Goal: Transaction & Acquisition: Purchase product/service

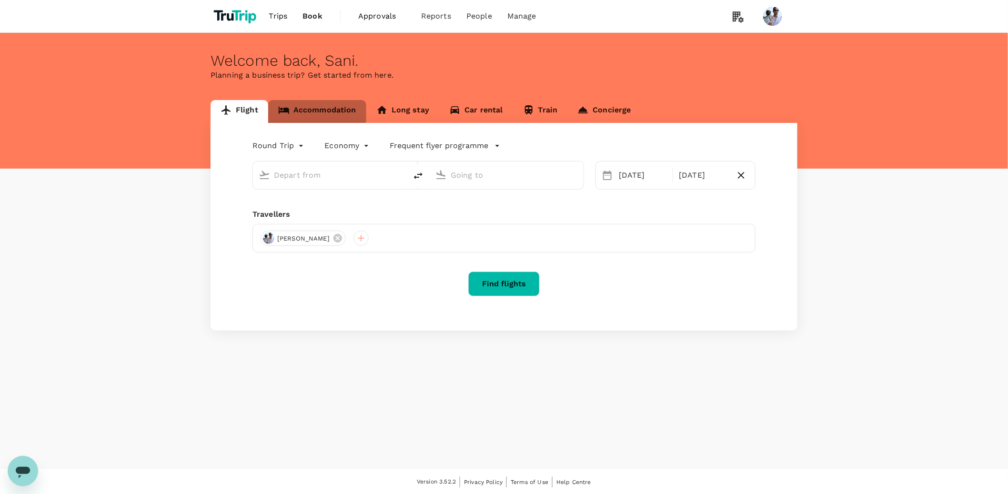
click at [315, 111] on link "Accommodation" at bounding box center [317, 111] width 98 height 23
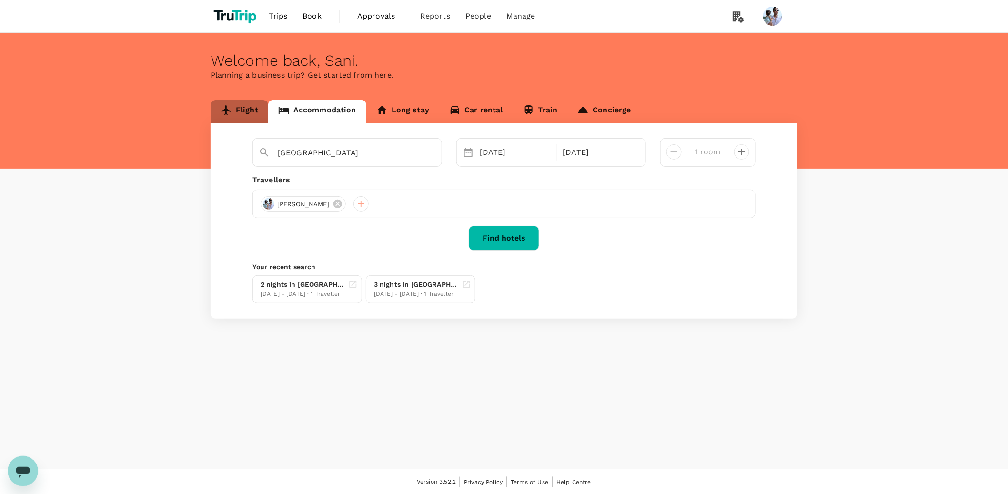
click at [242, 110] on link "Flight" at bounding box center [239, 111] width 58 height 23
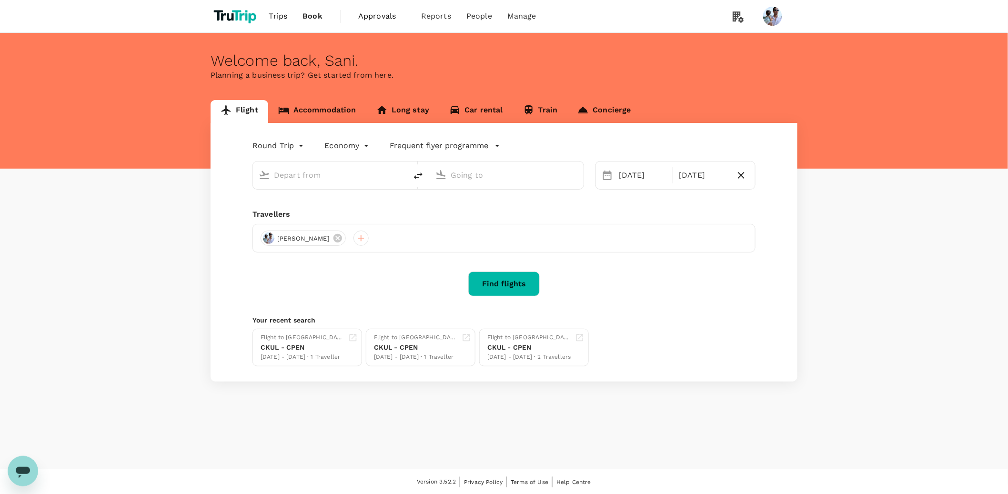
type input "[GEOGRAPHIC_DATA], [GEOGRAPHIC_DATA] (any)"
type input "Soekarno-Hatta Intl (CGK)"
type input "[GEOGRAPHIC_DATA], [GEOGRAPHIC_DATA] (any)"
type input "Soekarno-Hatta Intl (CGK)"
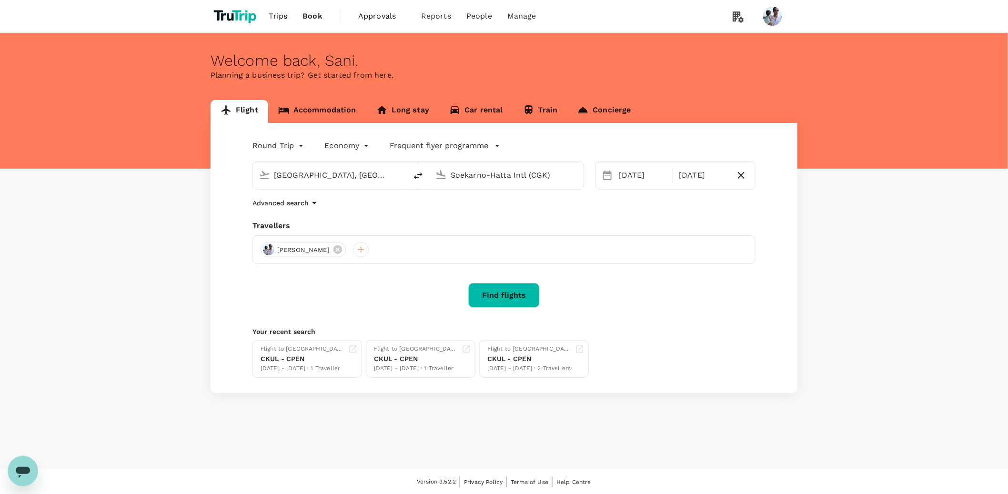
click at [501, 293] on button "Find flights" at bounding box center [503, 295] width 71 height 25
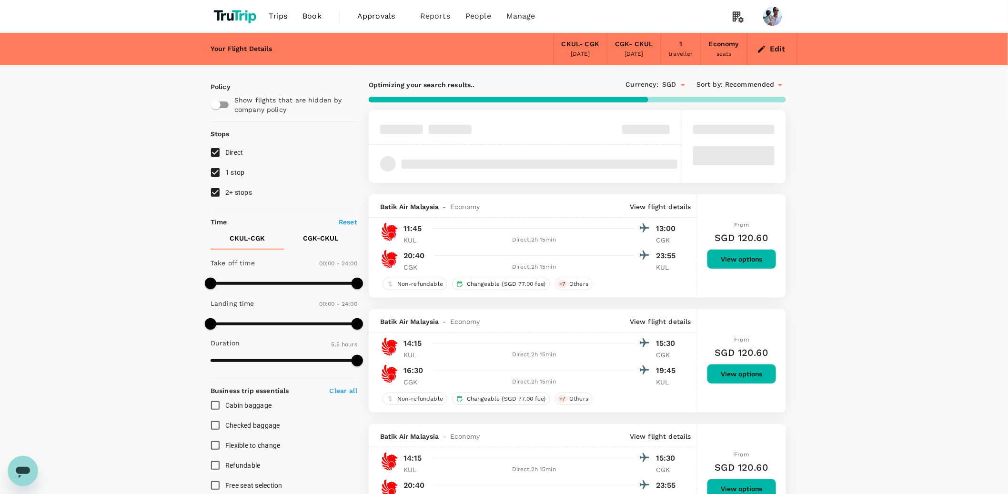
click at [747, 268] on button "View options" at bounding box center [742, 259] width 70 height 20
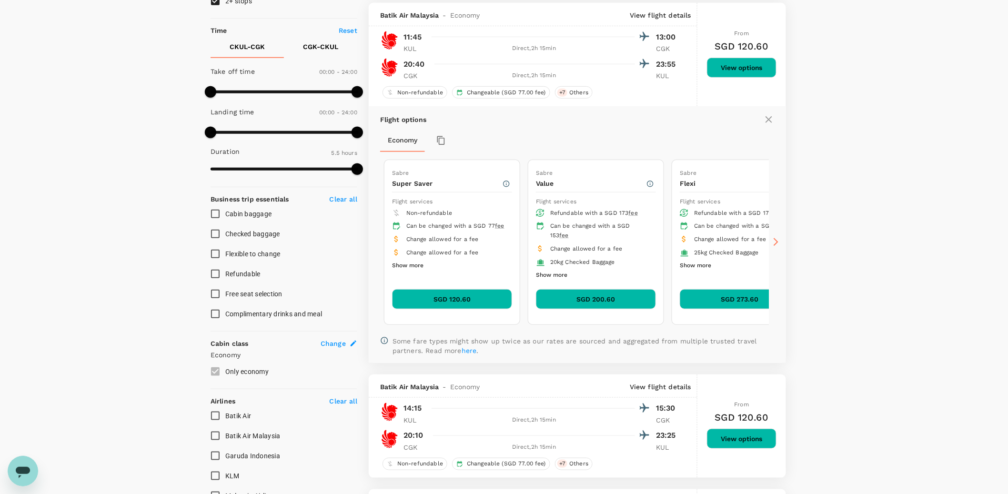
scroll to position [194, 0]
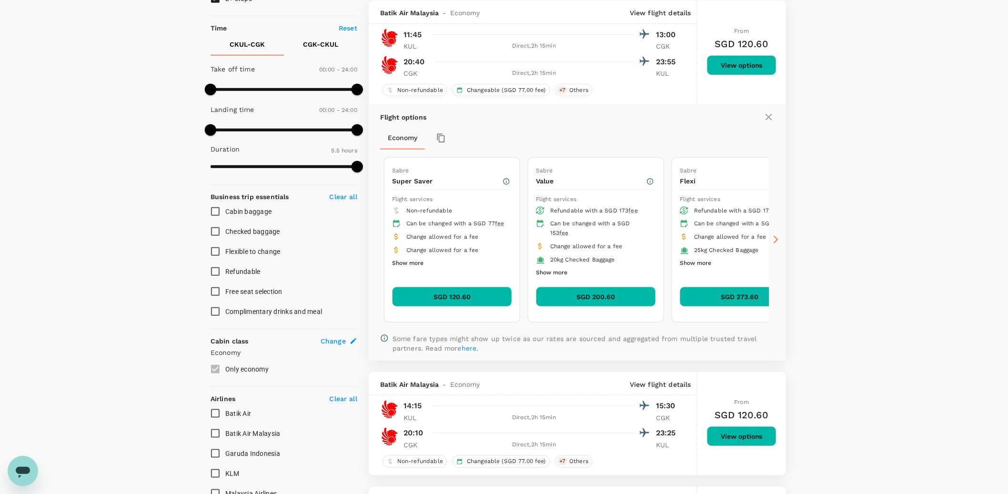
click at [455, 295] on button "SGD 120.60" at bounding box center [452, 297] width 120 height 20
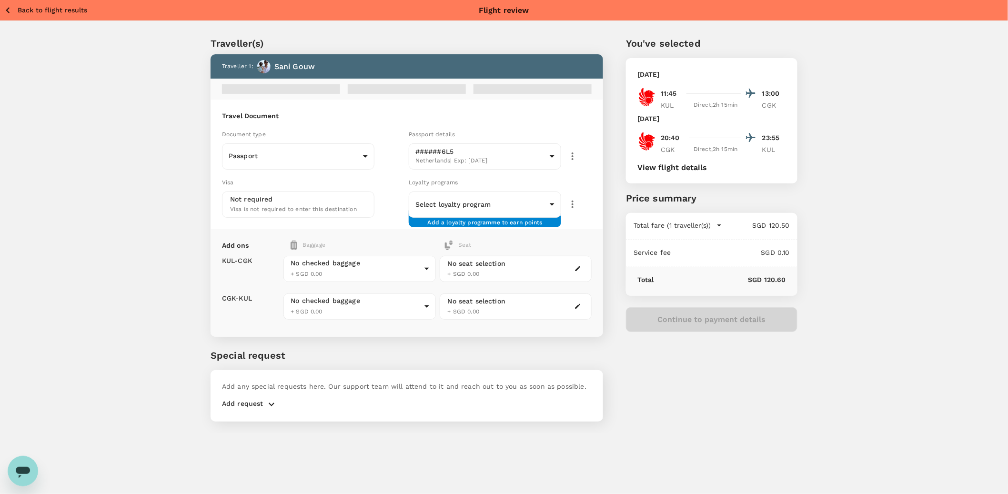
click at [707, 321] on div "Continue to payment details" at bounding box center [711, 319] width 171 height 25
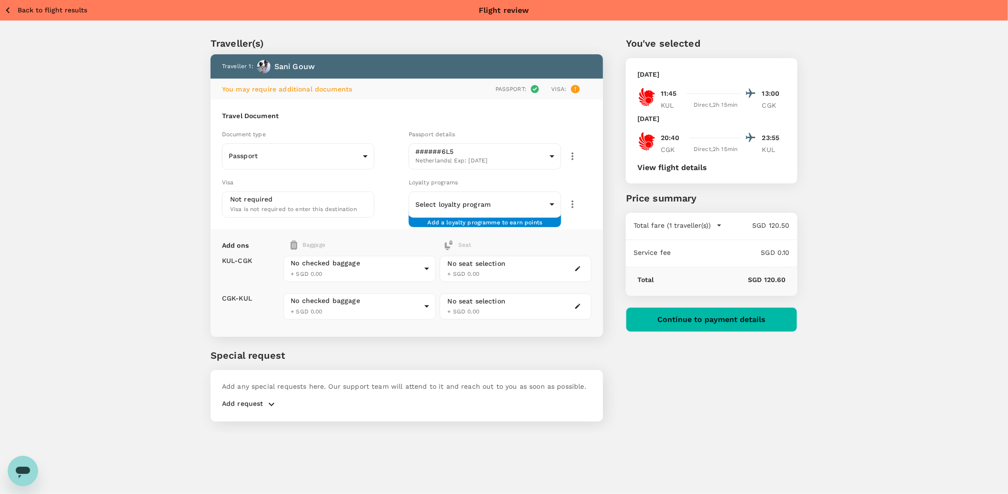
click at [725, 321] on button "Continue to payment details" at bounding box center [711, 319] width 171 height 25
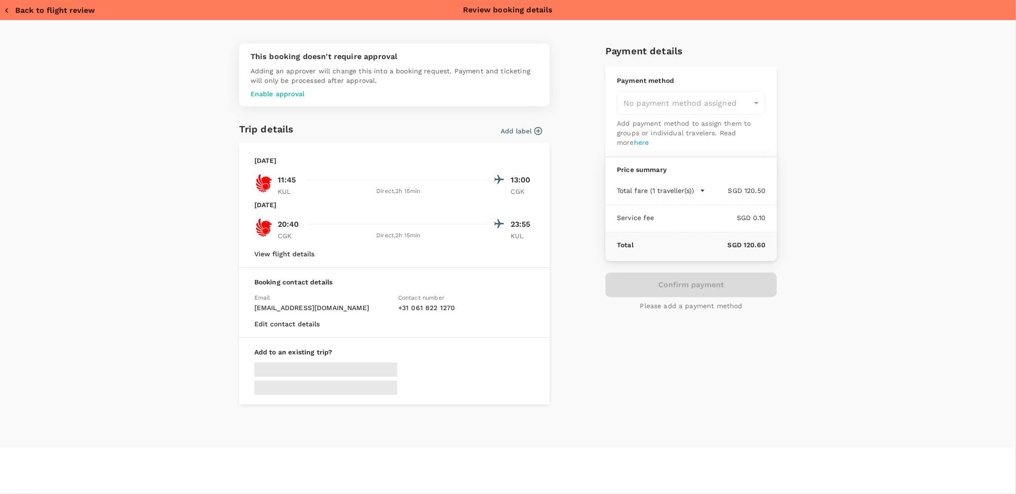
type input "957ea809-f6d8-4812-b2fe-650ca3c26ab6"
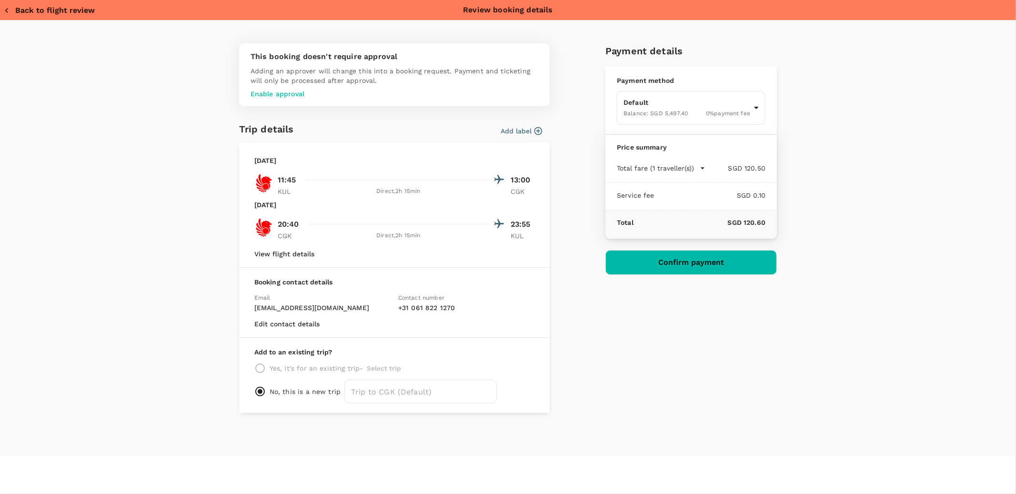
click at [571, 231] on div "This booking doesn't require approval Adding an approver will change this into …" at bounding box center [503, 224] width 545 height 377
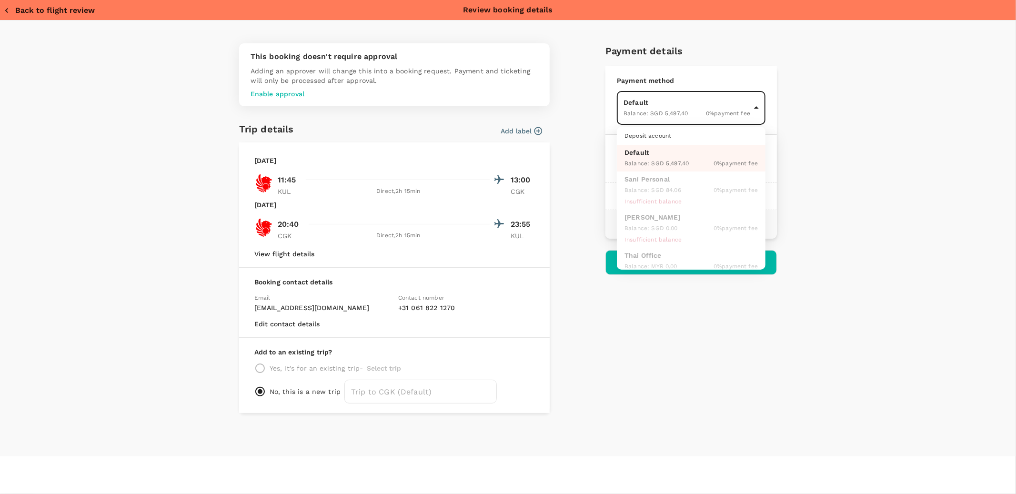
click at [755, 110] on body "Back to flight results Flight review Traveller(s) Traveller 1 : Sani Gouw You m…" at bounding box center [508, 259] width 1016 height 519
click at [846, 126] on div at bounding box center [508, 247] width 1016 height 494
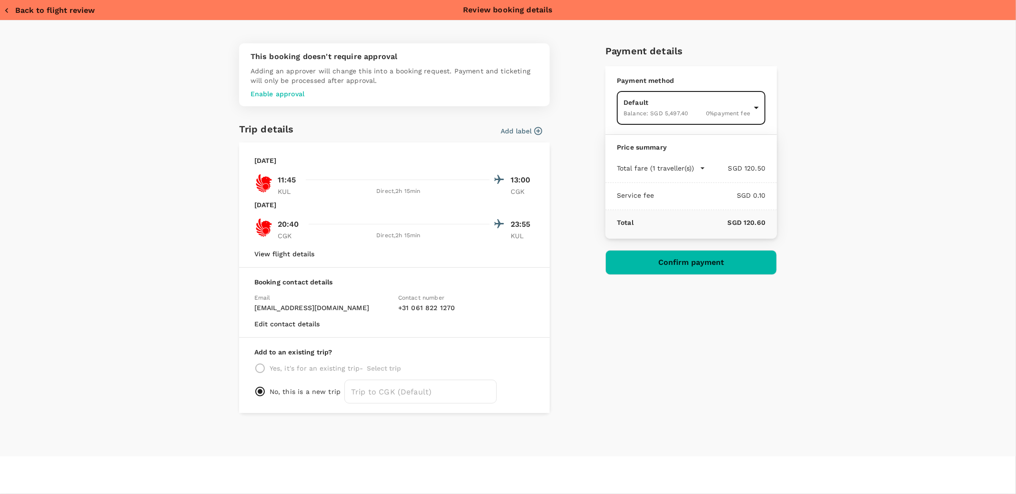
click at [694, 166] on button "Total fare (1 traveller(s))" at bounding box center [661, 168] width 89 height 10
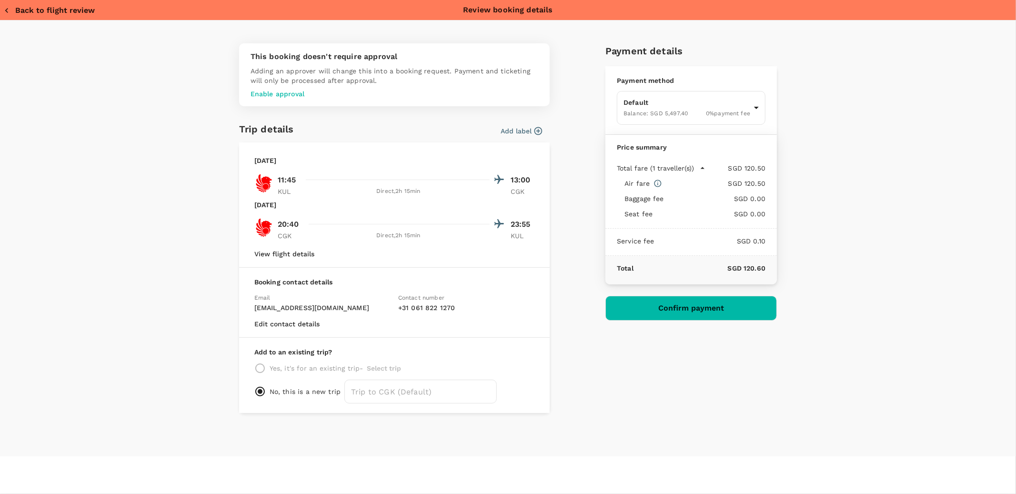
click at [846, 168] on div "This booking doesn't require approval Adding an approver will change this into …" at bounding box center [508, 238] width 1016 height 436
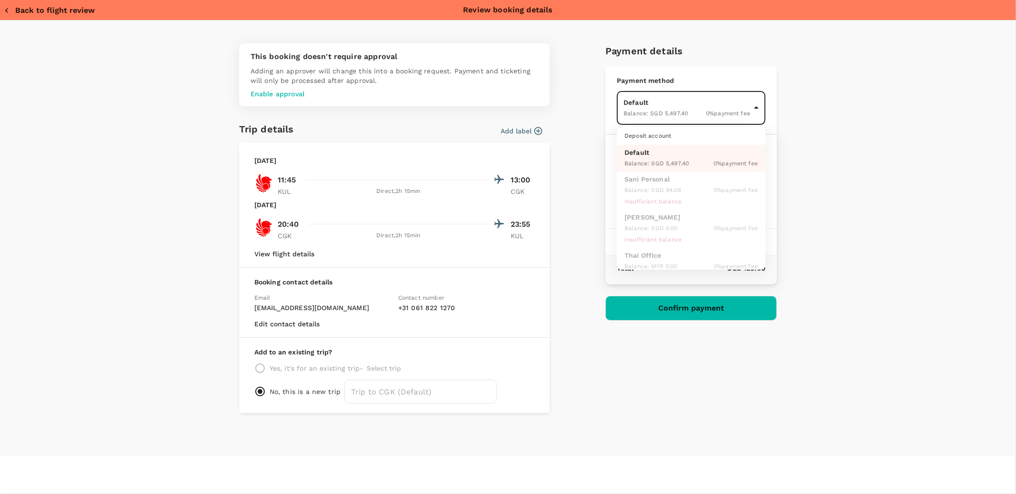
click at [749, 111] on body "Back to flight results Flight review Traveller(s) Traveller 1 : Sani Gouw You m…" at bounding box center [508, 259] width 1016 height 519
click at [829, 114] on div at bounding box center [508, 247] width 1016 height 494
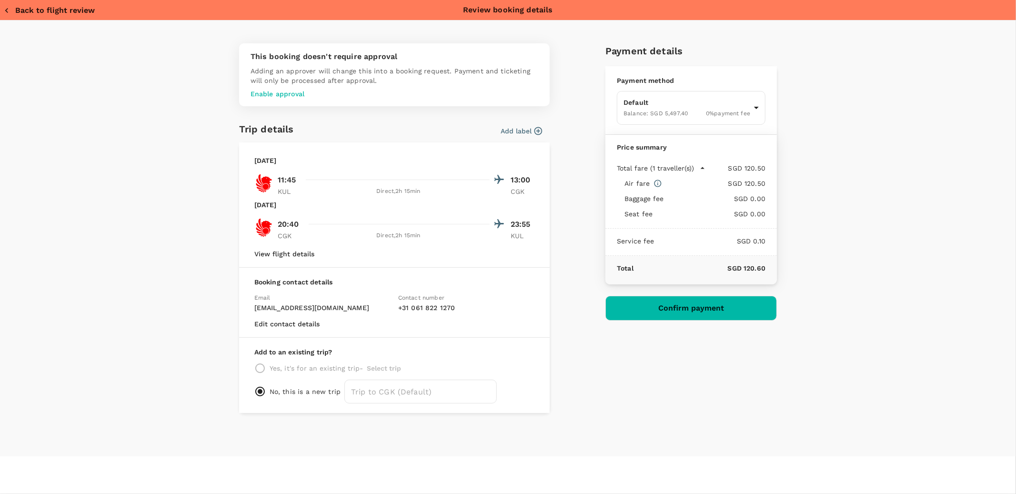
click at [280, 92] on p "Enable approval" at bounding box center [394, 94] width 288 height 10
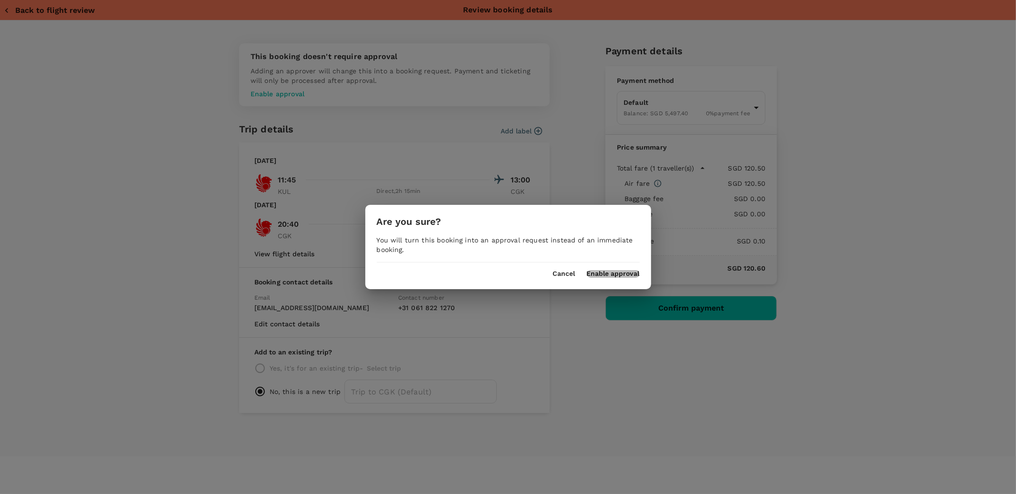
click at [622, 272] on button "Enable approval" at bounding box center [613, 274] width 53 height 8
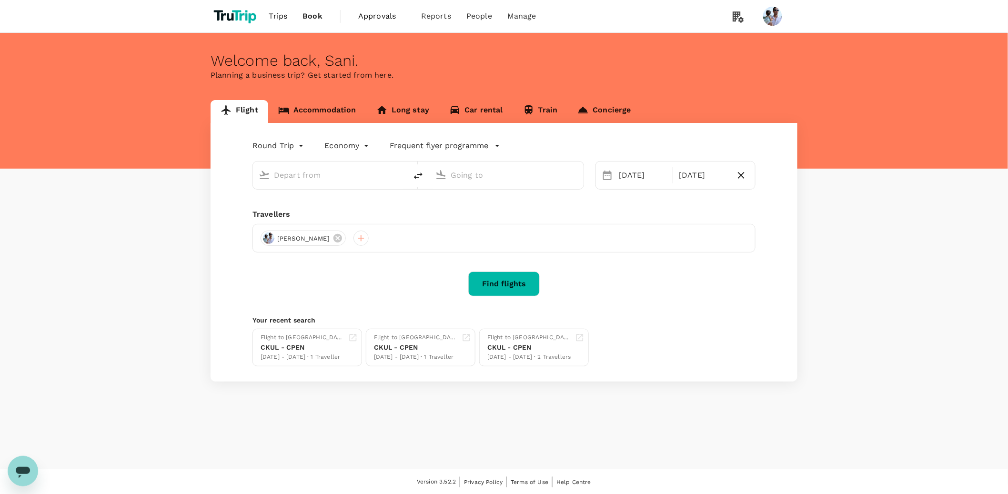
type input "[GEOGRAPHIC_DATA], [GEOGRAPHIC_DATA] (any)"
type input "Soekarno-Hatta Intl (CGK)"
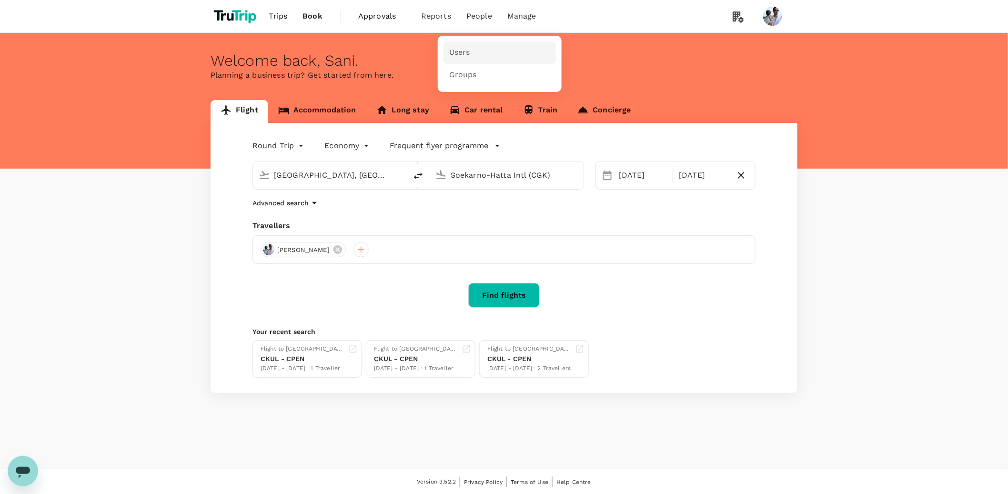
click at [472, 54] on link "Users" at bounding box center [499, 52] width 112 height 22
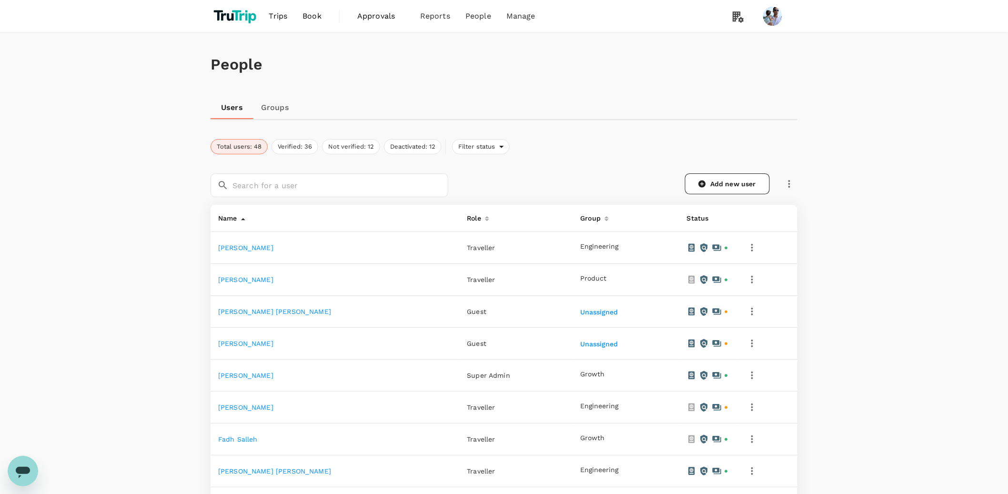
click at [882, 302] on div "People Users Groups Total users: 48 Verified: 36 Not verified: 12 Deactivated: …" at bounding box center [504, 494] width 1008 height 923
click at [786, 187] on icon "button" at bounding box center [788, 183] width 11 height 11
